Goal: Task Accomplishment & Management: Manage account settings

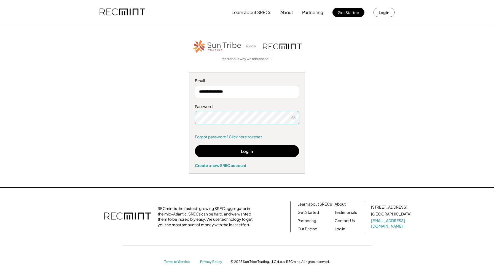
click at [292, 119] on icon at bounding box center [294, 118] width 6 height 6
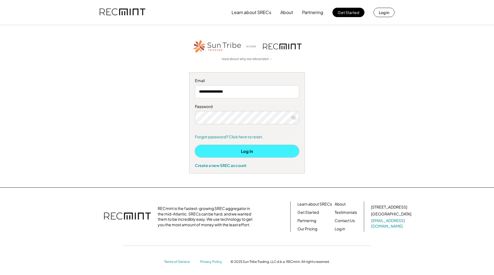
click at [256, 147] on button "Log In" at bounding box center [247, 151] width 104 height 12
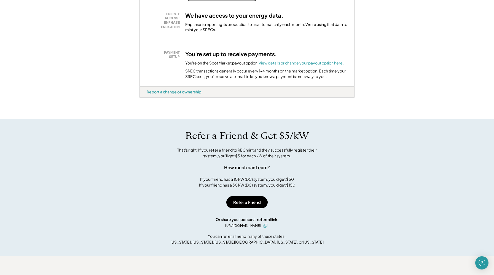
scroll to position [176, 0]
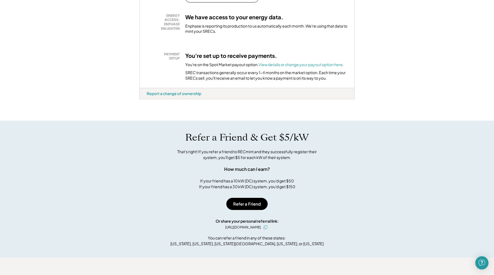
click at [288, 68] on div "You're on the Spot Market payout option. View details or change your payout opt…" at bounding box center [264, 65] width 159 height 6
click at [288, 67] on font "View details or change your payout option here." at bounding box center [301, 64] width 85 height 5
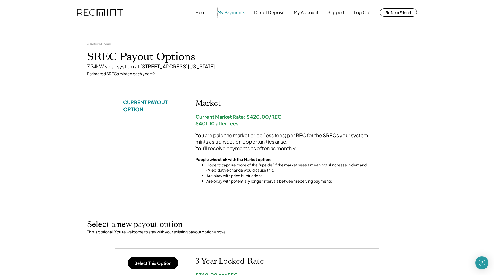
click at [233, 11] on button "My Payments" at bounding box center [232, 12] width 28 height 11
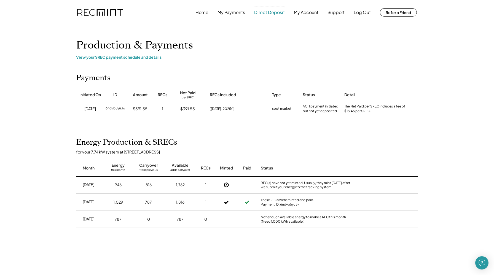
click at [268, 12] on button "Direct Deposit" at bounding box center [269, 12] width 31 height 11
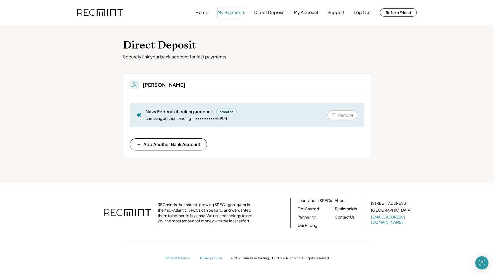
click at [225, 13] on button "My Payments" at bounding box center [232, 12] width 28 height 11
